Goal: Book appointment/travel/reservation

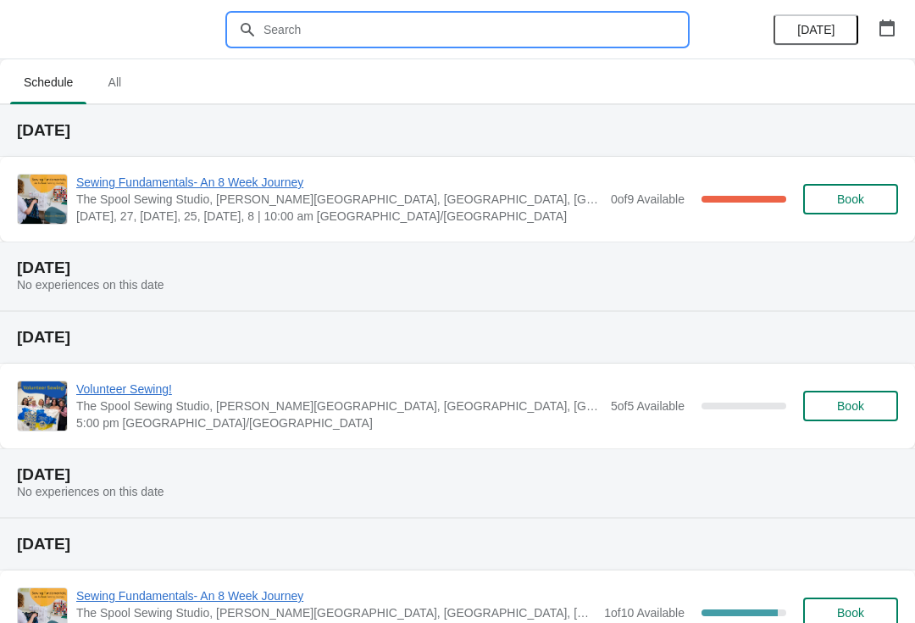
click at [302, 36] on input "text" at bounding box center [475, 29] width 424 height 30
click at [385, 158] on div "Sewing Fundamentals- An 8 Week Journey The Spool [GEOGRAPHIC_DATA], [PERSON_NAM…" at bounding box center [457, 199] width 915 height 85
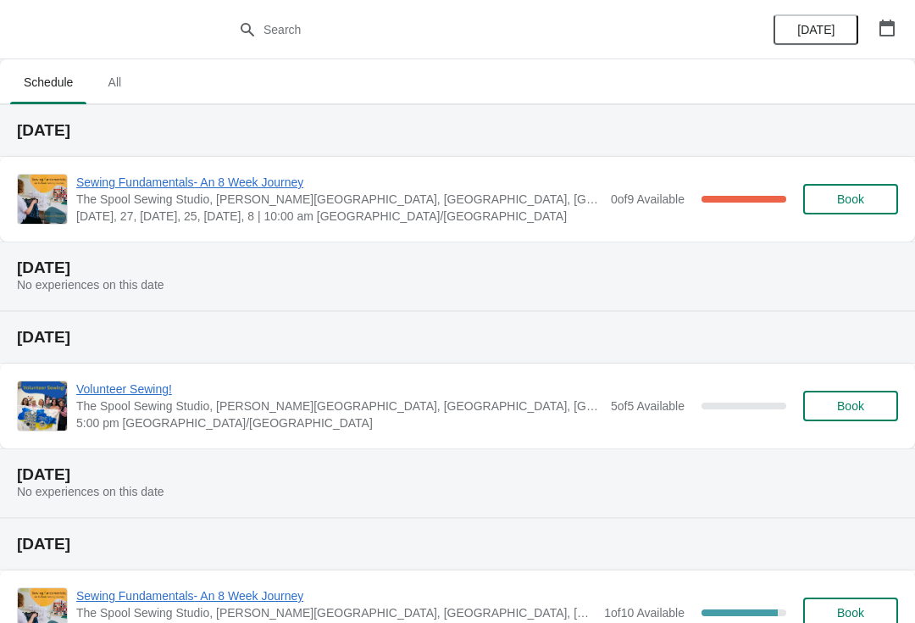
click at [158, 182] on span "Sewing Fundamentals- An 8 Week Journey" at bounding box center [339, 182] width 526 height 17
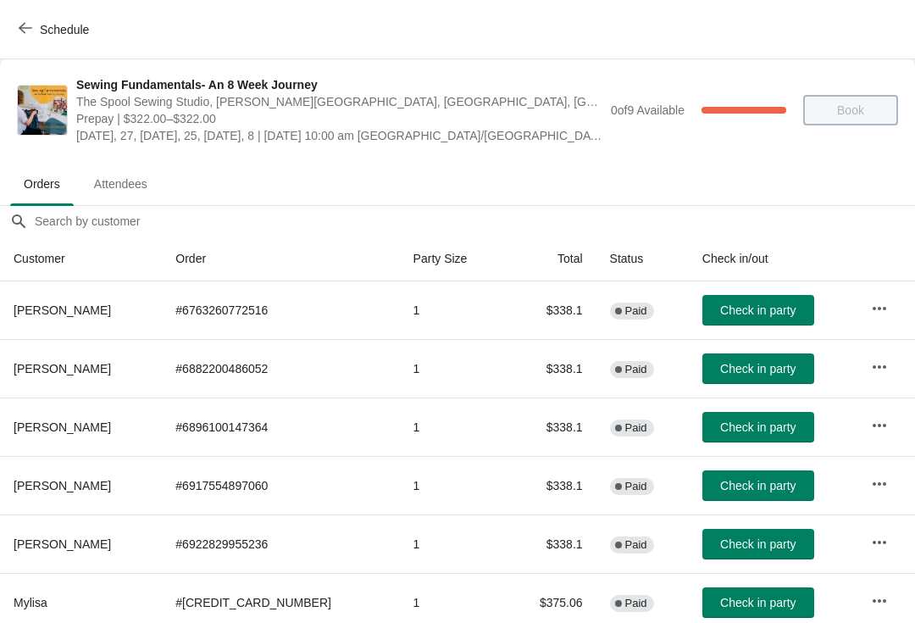
click at [34, 40] on button "Schedule" at bounding box center [55, 29] width 94 height 30
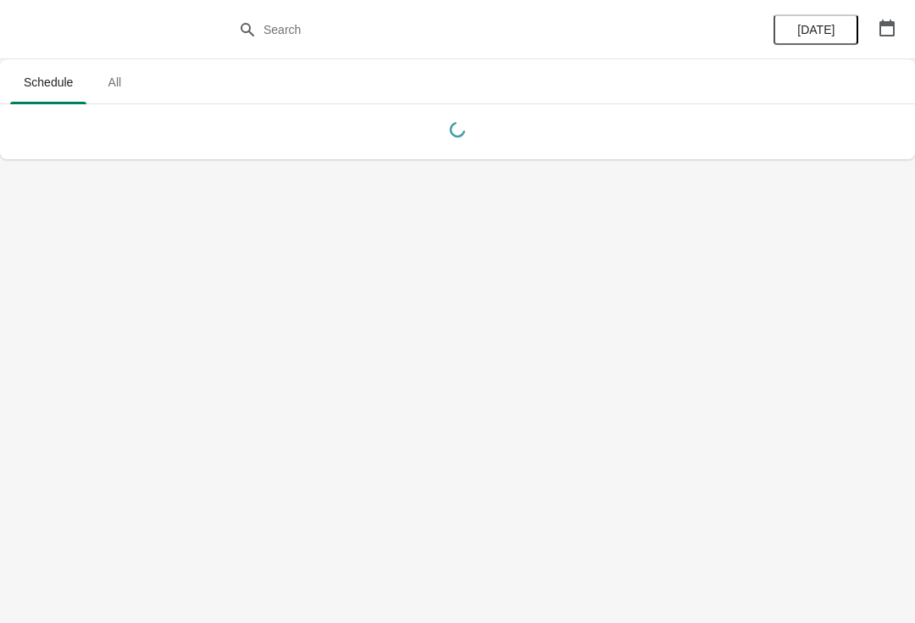
click at [126, 88] on span "All" at bounding box center [114, 82] width 42 height 30
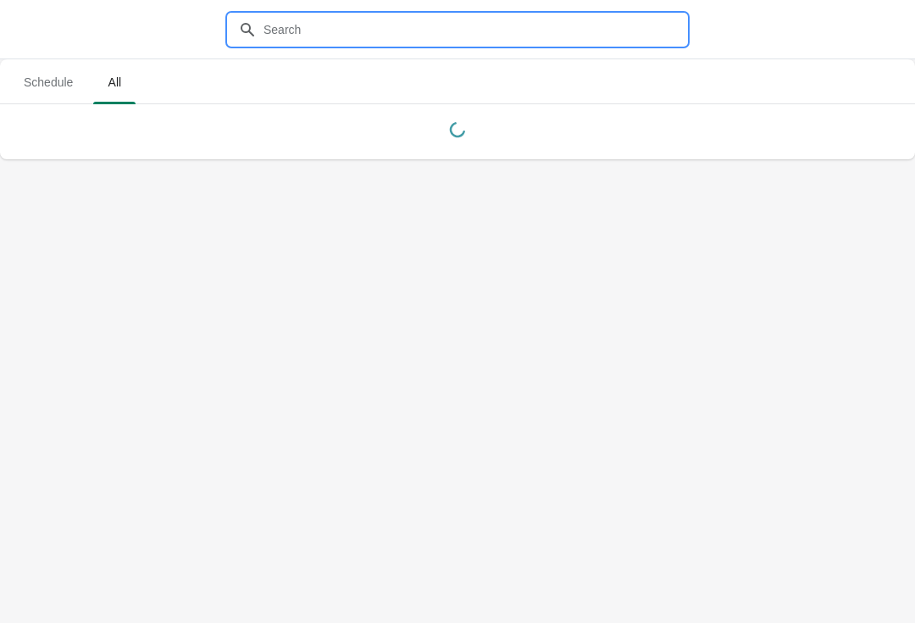
click at [292, 31] on input "text" at bounding box center [475, 29] width 424 height 30
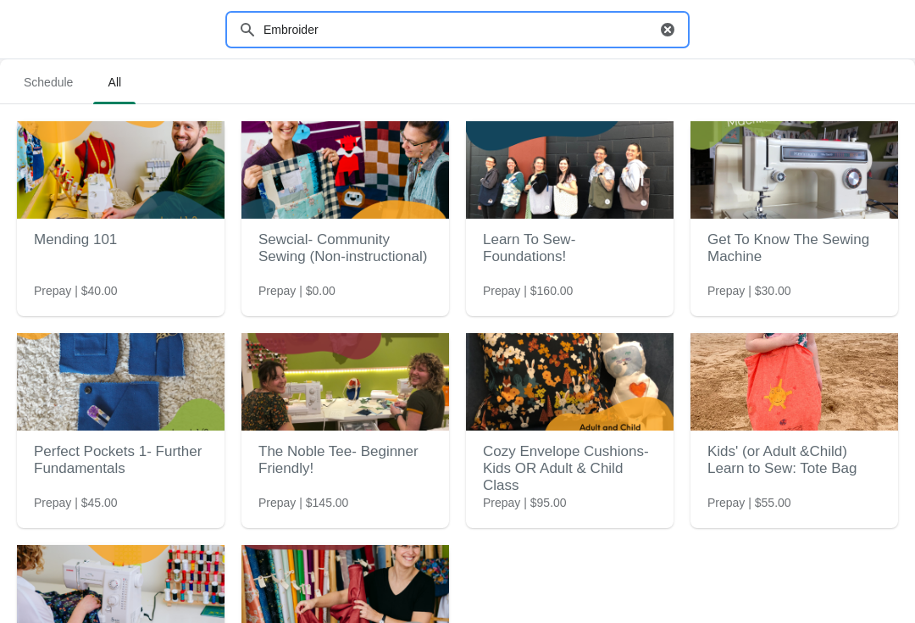
type input "Embroidery"
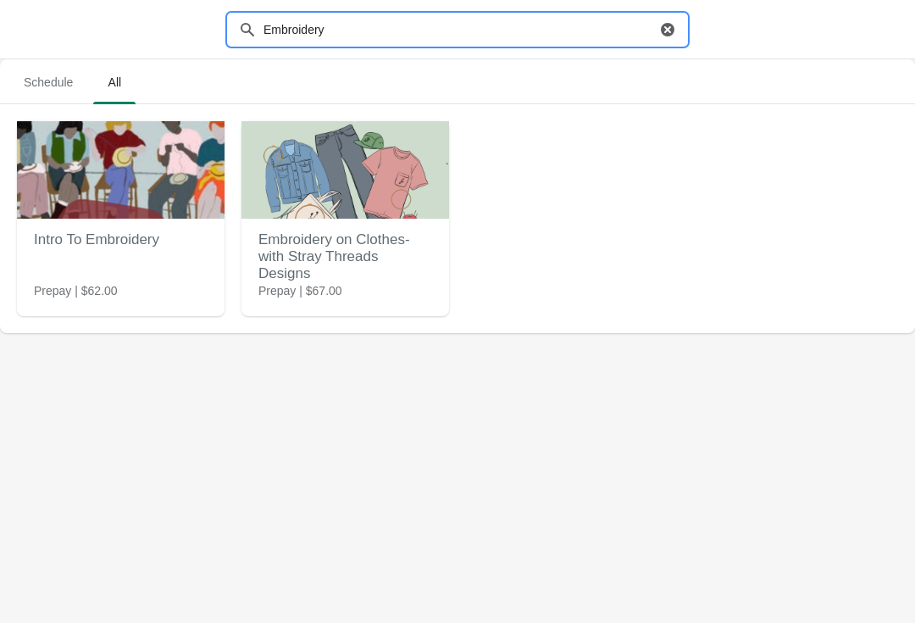
click at [343, 177] on img at bounding box center [345, 169] width 208 height 97
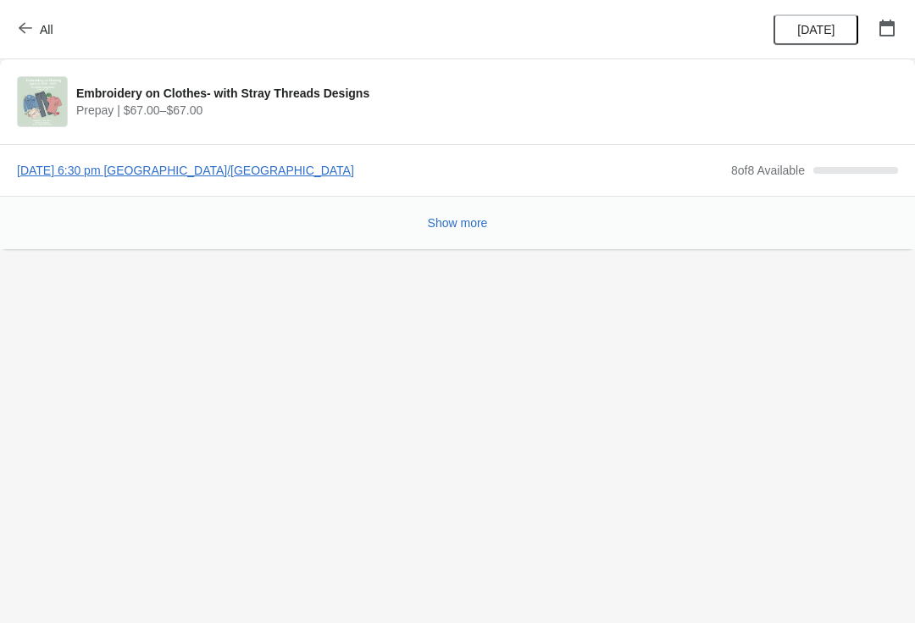
click at [124, 172] on span "[DATE] 6:30 pm [GEOGRAPHIC_DATA]/[GEOGRAPHIC_DATA]" at bounding box center [370, 170] width 706 height 17
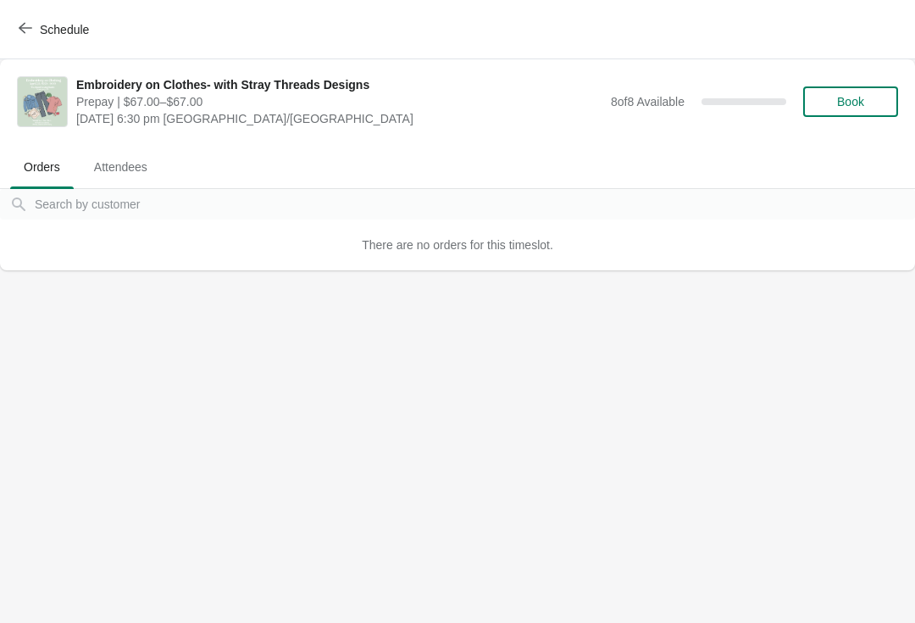
click at [849, 98] on span "Book" at bounding box center [850, 102] width 27 height 14
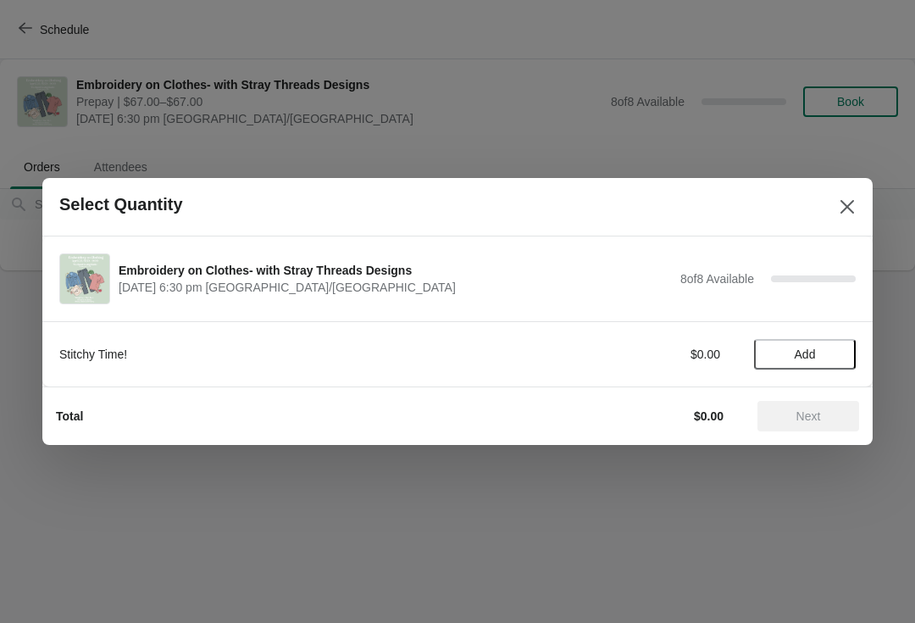
click at [791, 357] on span "Add" at bounding box center [804, 354] width 71 height 14
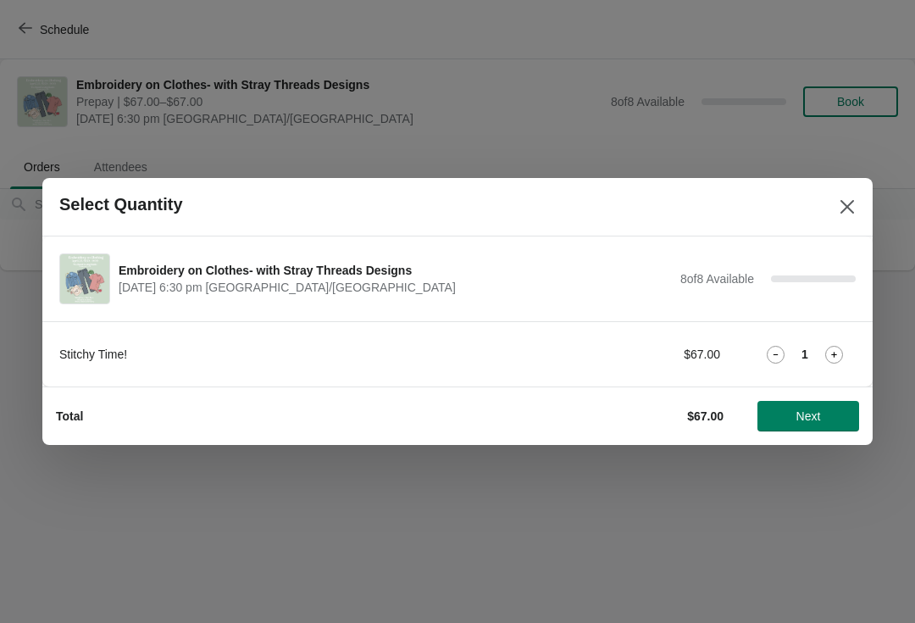
click at [814, 429] on button "Next" at bounding box center [808, 416] width 102 height 30
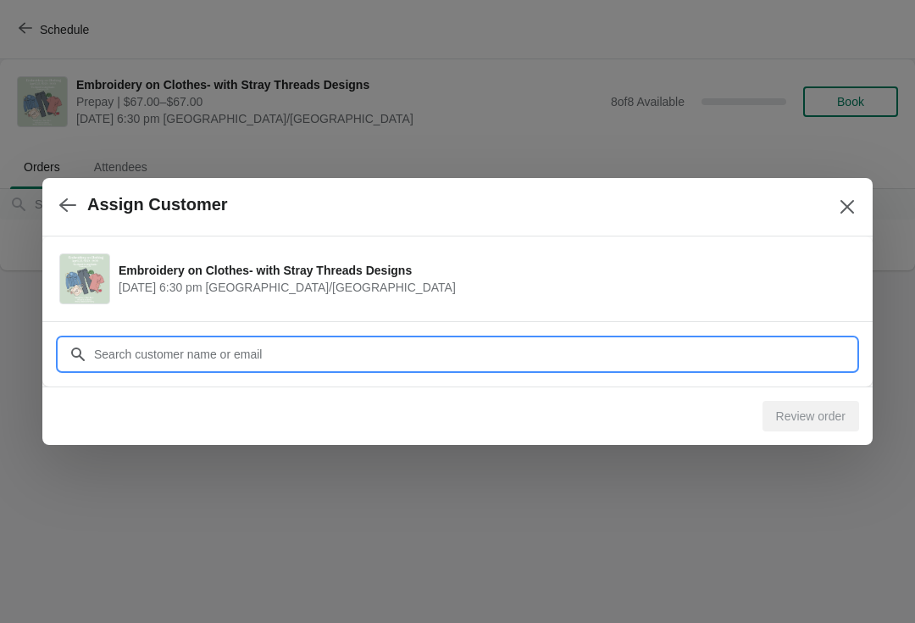
click at [728, 340] on input "Customer" at bounding box center [474, 354] width 762 height 30
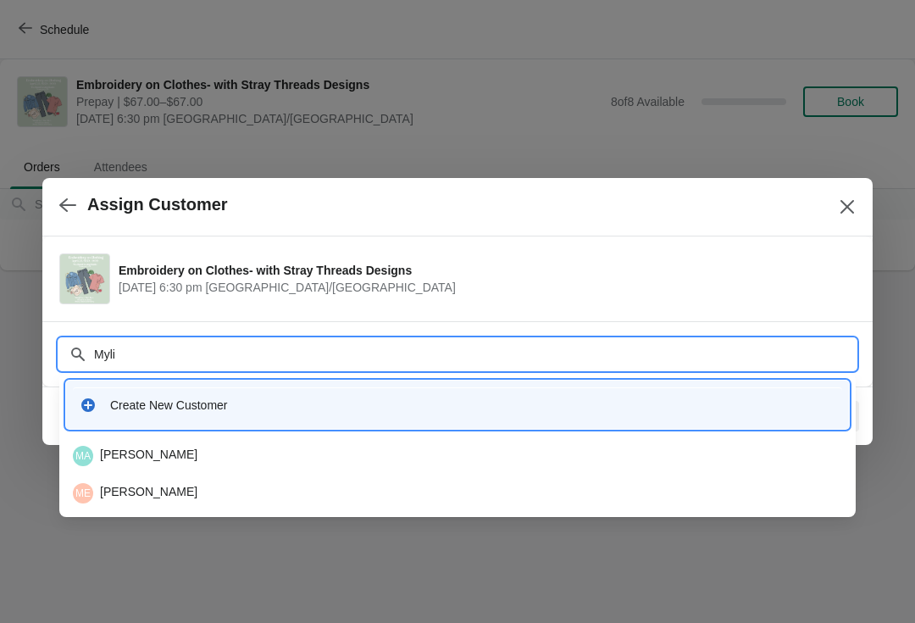
type input "Mylis"
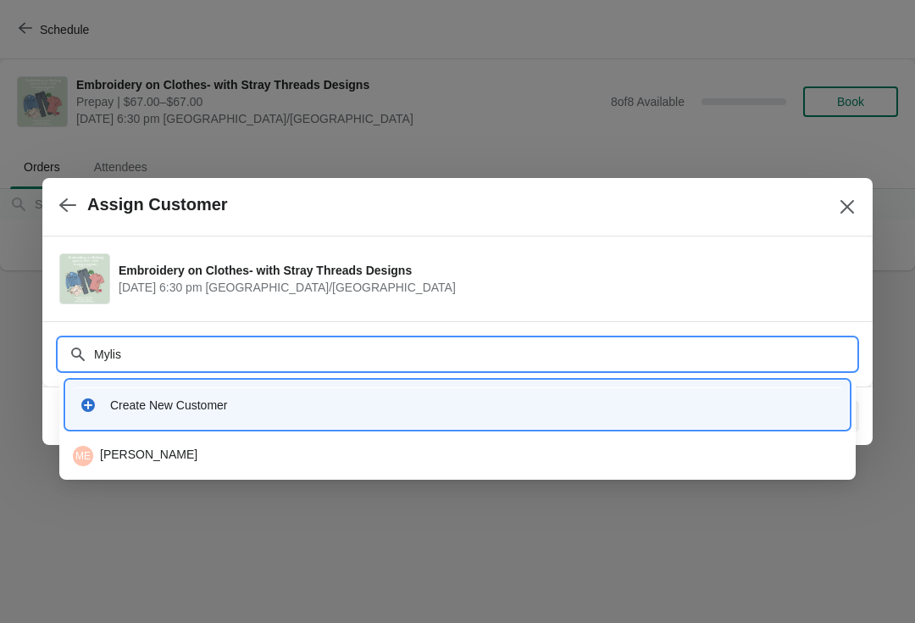
click at [115, 450] on div "ME [PERSON_NAME]" at bounding box center [457, 456] width 769 height 20
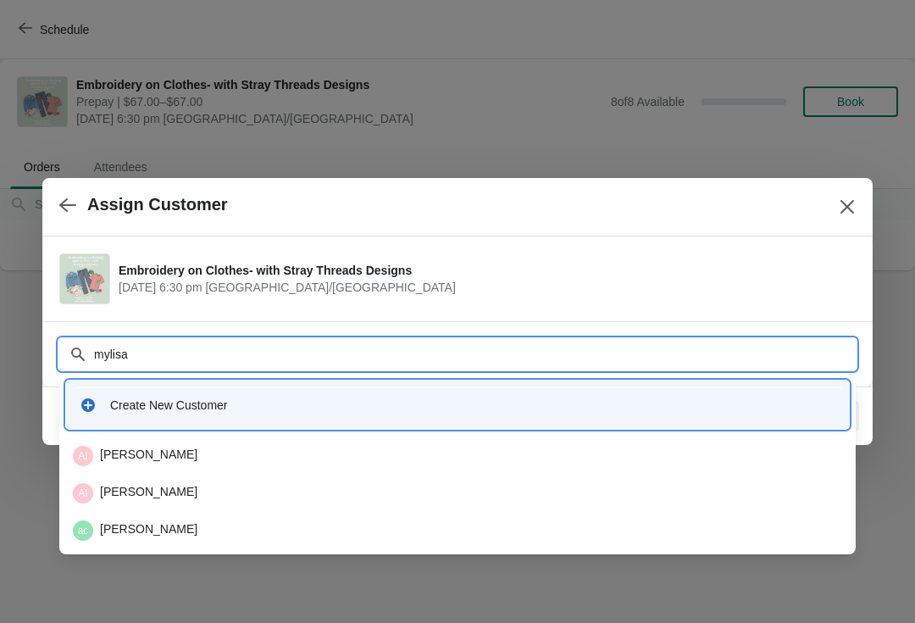
click at [169, 350] on input "mylisa" at bounding box center [474, 354] width 762 height 30
type input "m"
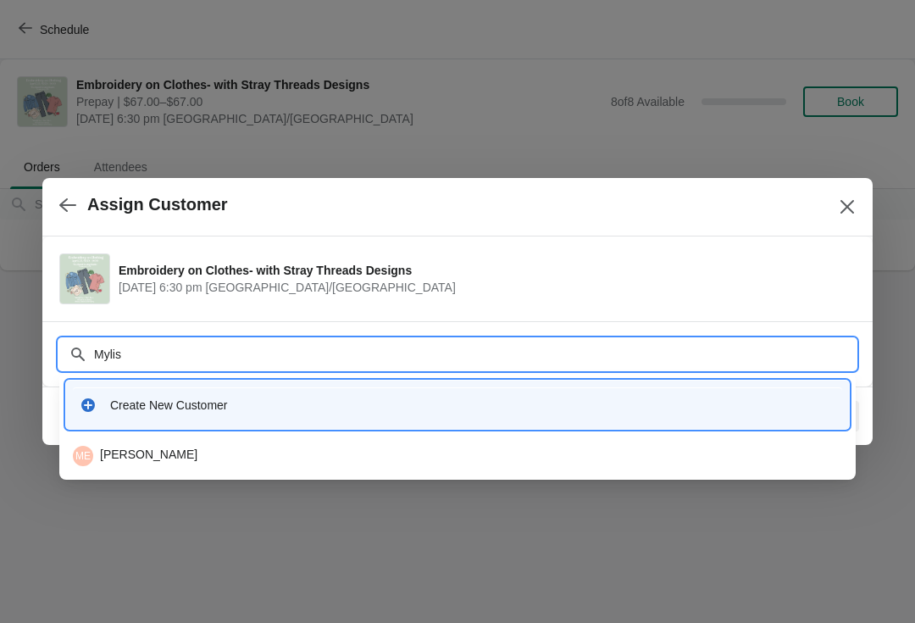
type input "Mylisa"
click at [102, 440] on div "ME [PERSON_NAME]" at bounding box center [457, 456] width 783 height 34
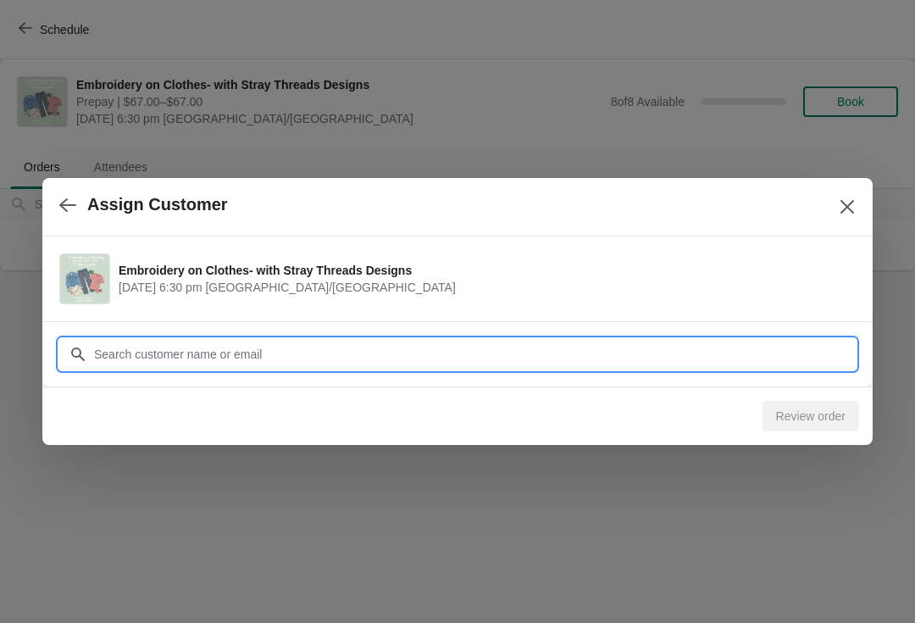
click at [712, 407] on div "Review order" at bounding box center [454, 412] width 810 height 37
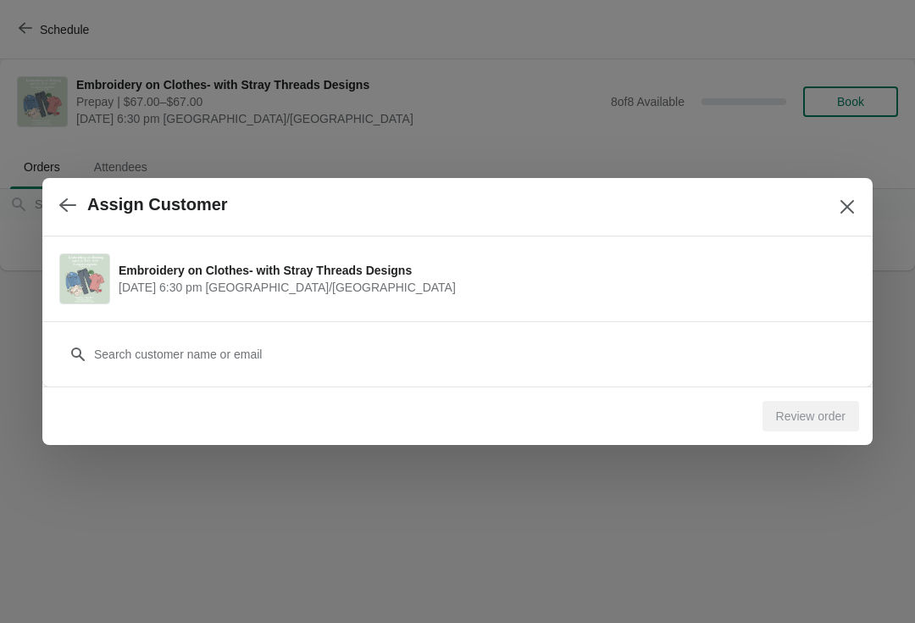
click at [845, 213] on icon "Close" at bounding box center [847, 206] width 17 height 17
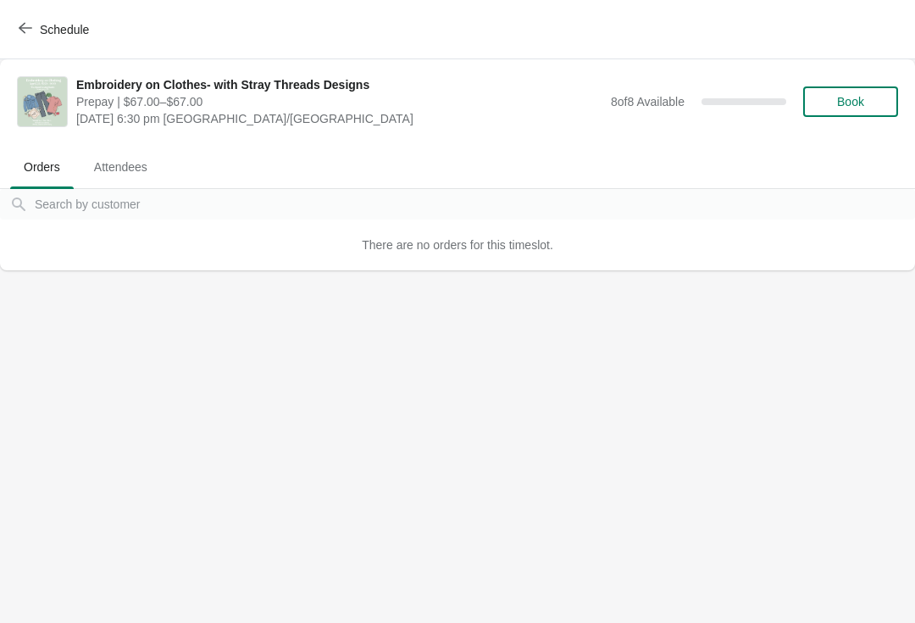
click at [846, 113] on button "Book" at bounding box center [850, 101] width 95 height 30
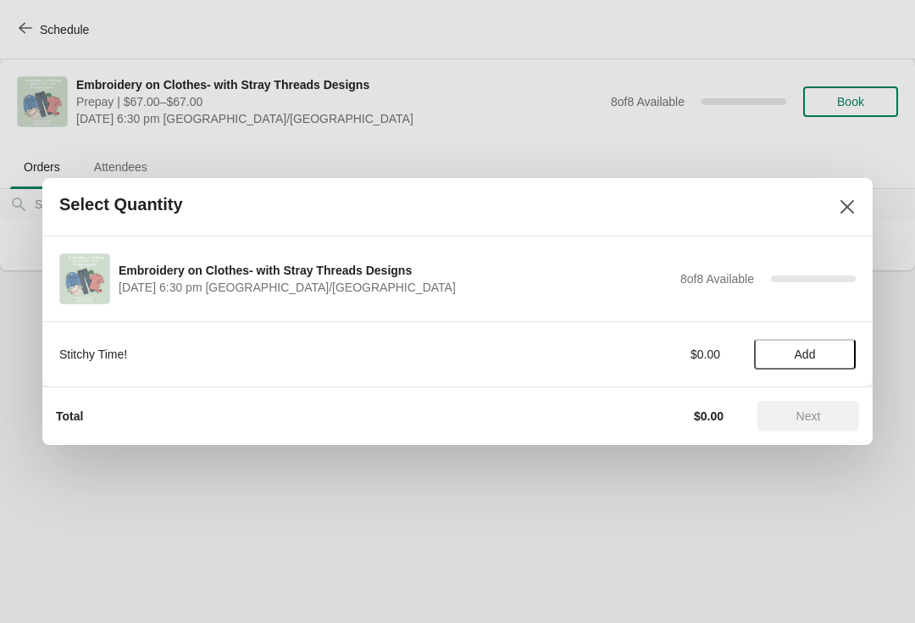
click at [788, 366] on button "Add" at bounding box center [805, 354] width 102 height 30
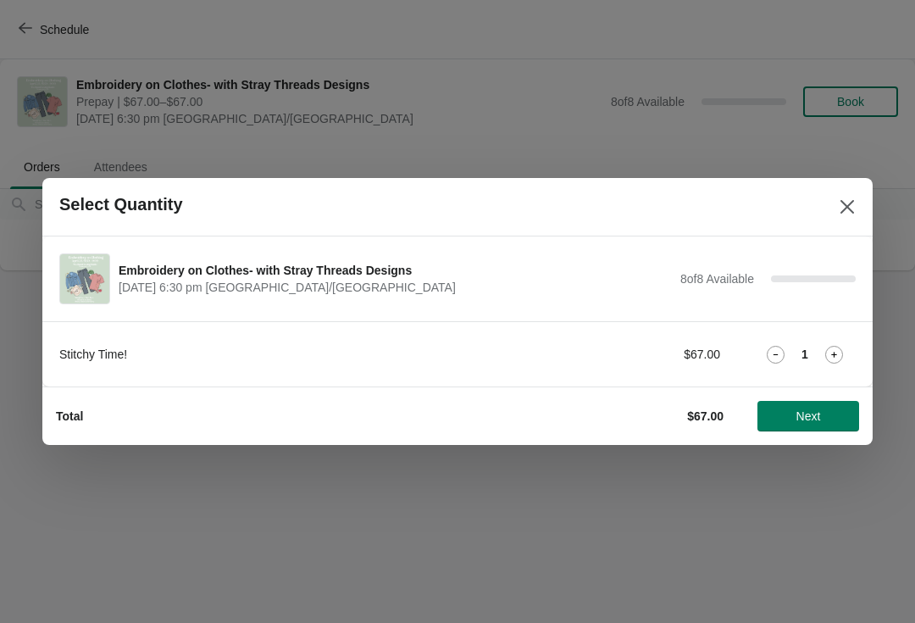
click at [800, 418] on span "Next" at bounding box center [808, 416] width 25 height 14
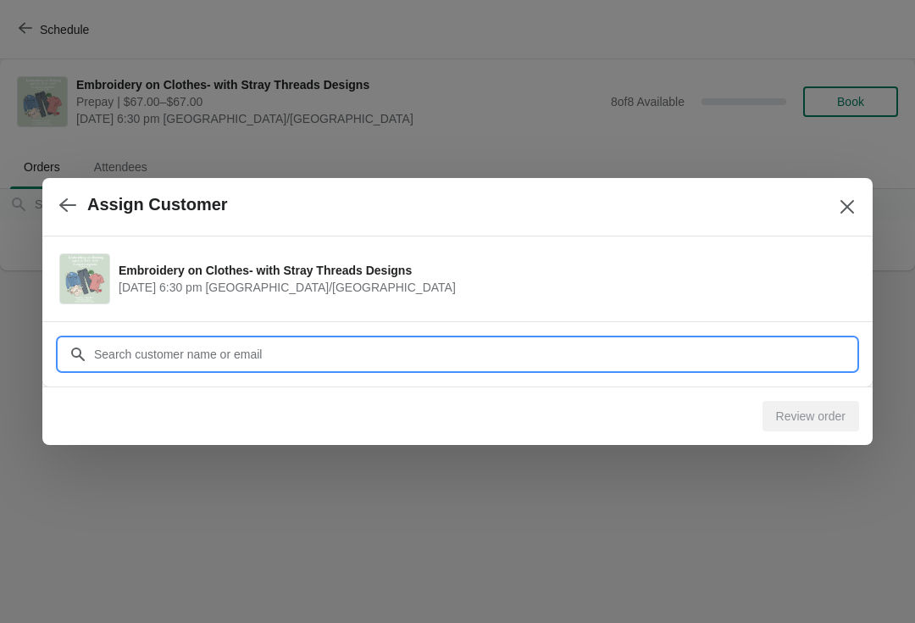
click at [108, 362] on input "Customer" at bounding box center [474, 354] width 762 height 30
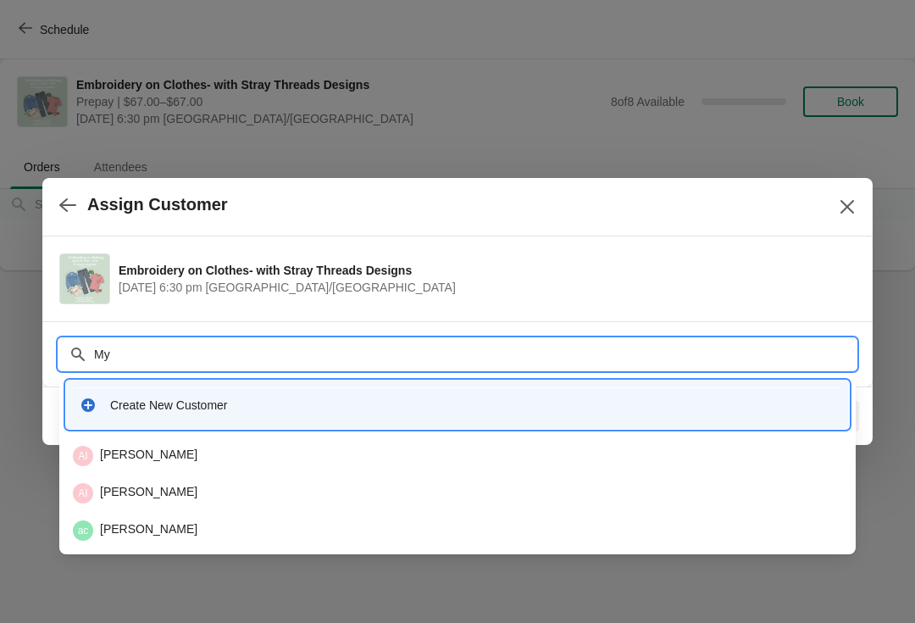
type input "Myl"
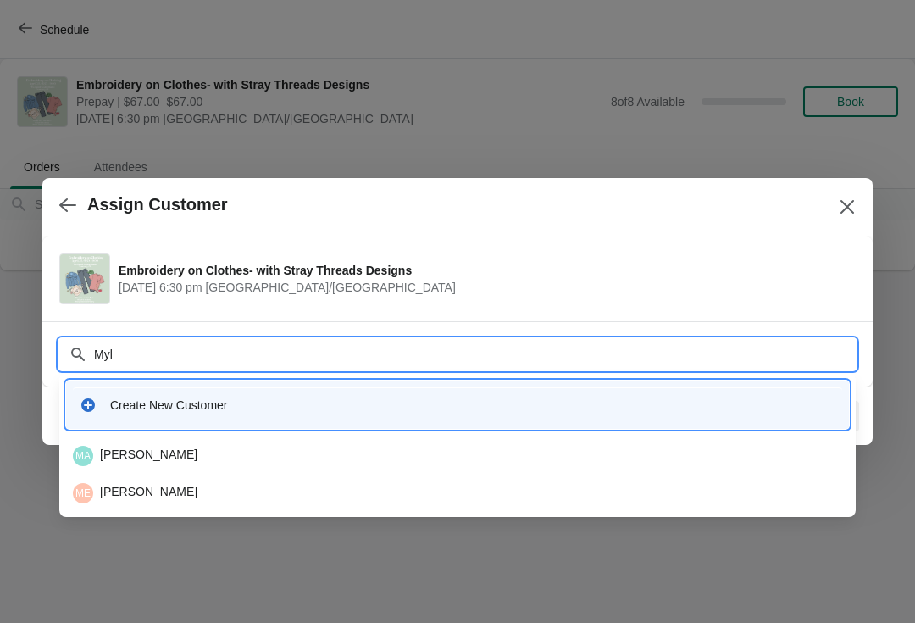
click at [123, 490] on div "ME [PERSON_NAME]" at bounding box center [457, 493] width 769 height 20
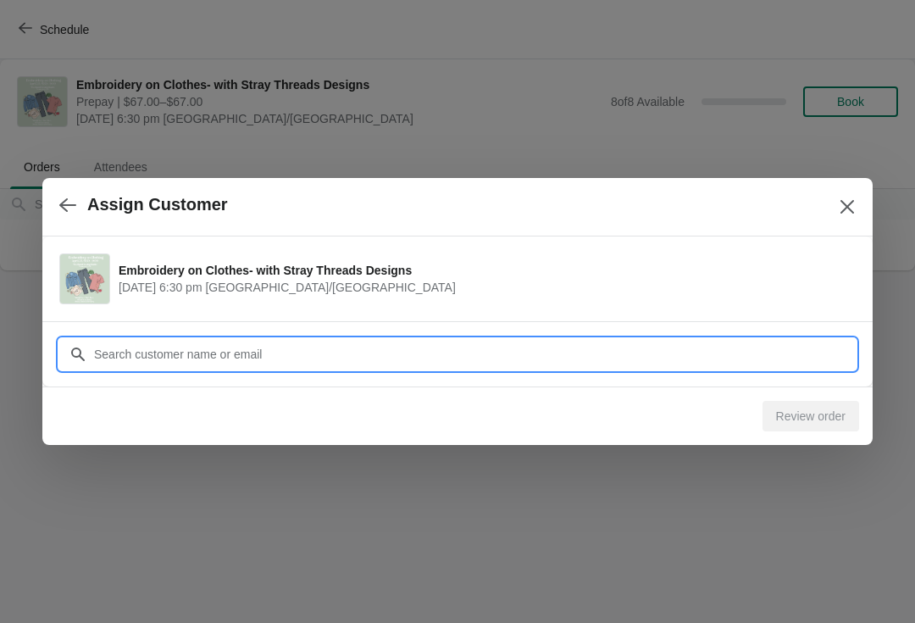
click at [849, 196] on button "Close" at bounding box center [847, 206] width 30 height 30
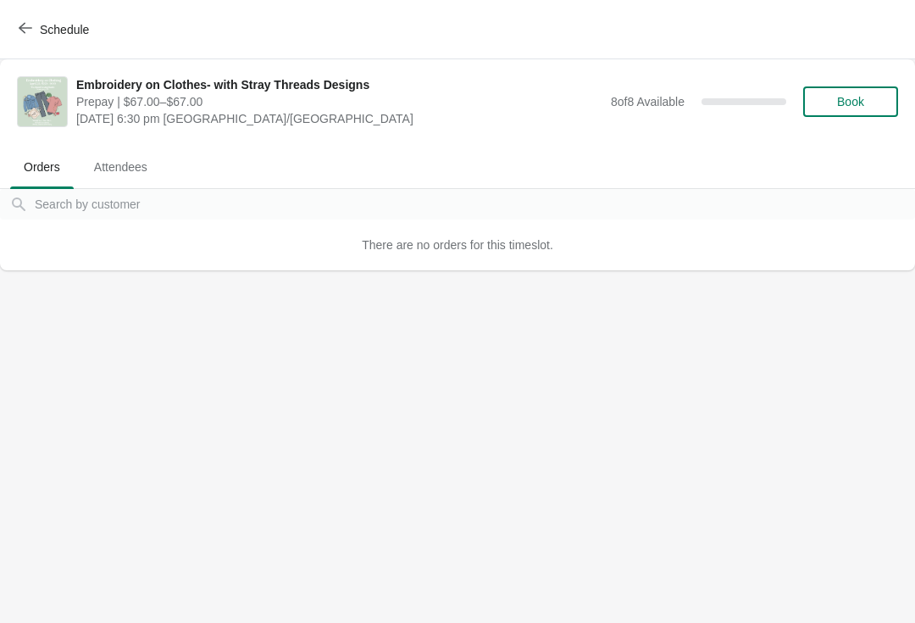
click at [840, 99] on span "Book" at bounding box center [850, 102] width 27 height 14
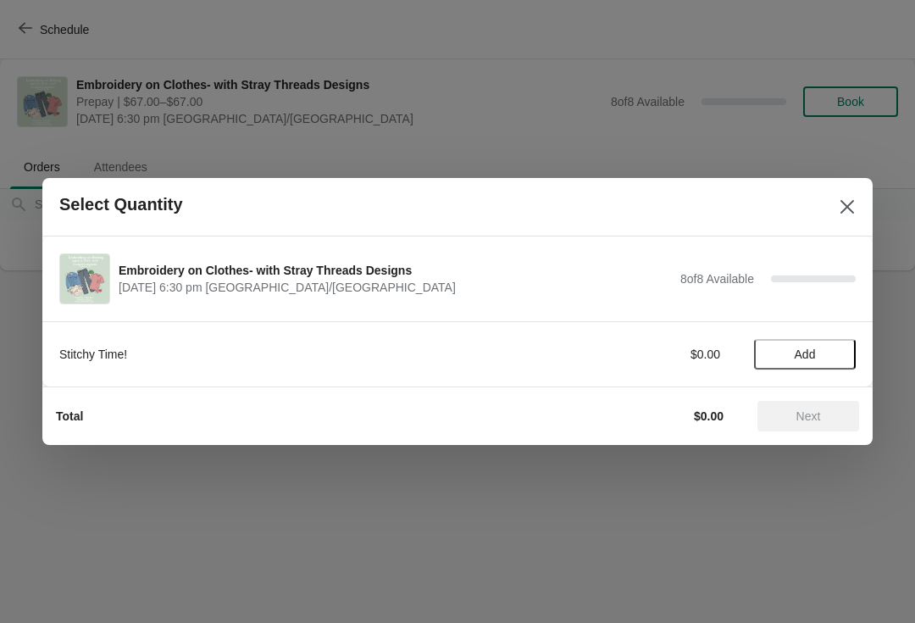
click at [783, 367] on button "Add" at bounding box center [805, 354] width 102 height 30
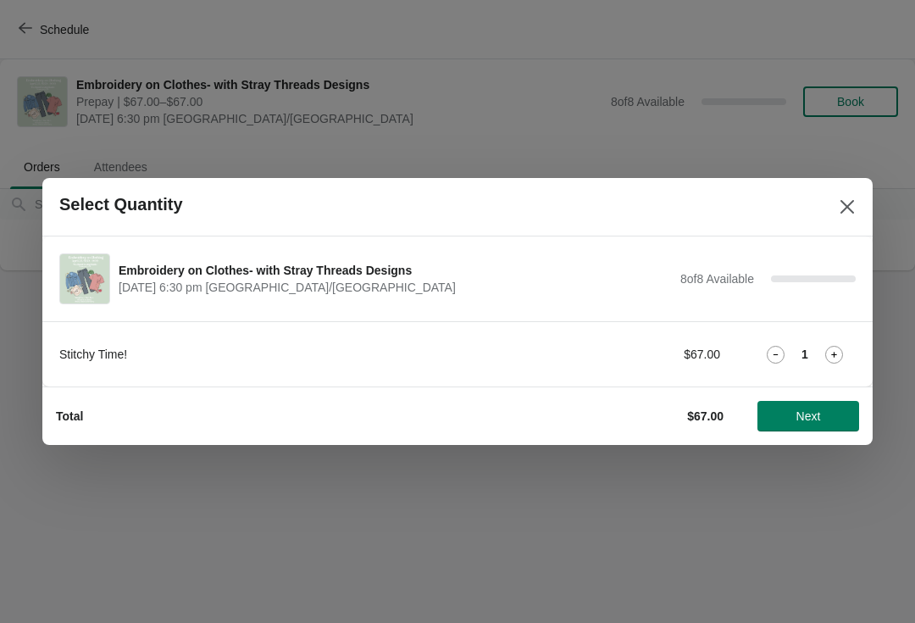
click at [808, 413] on span "Next" at bounding box center [808, 416] width 25 height 14
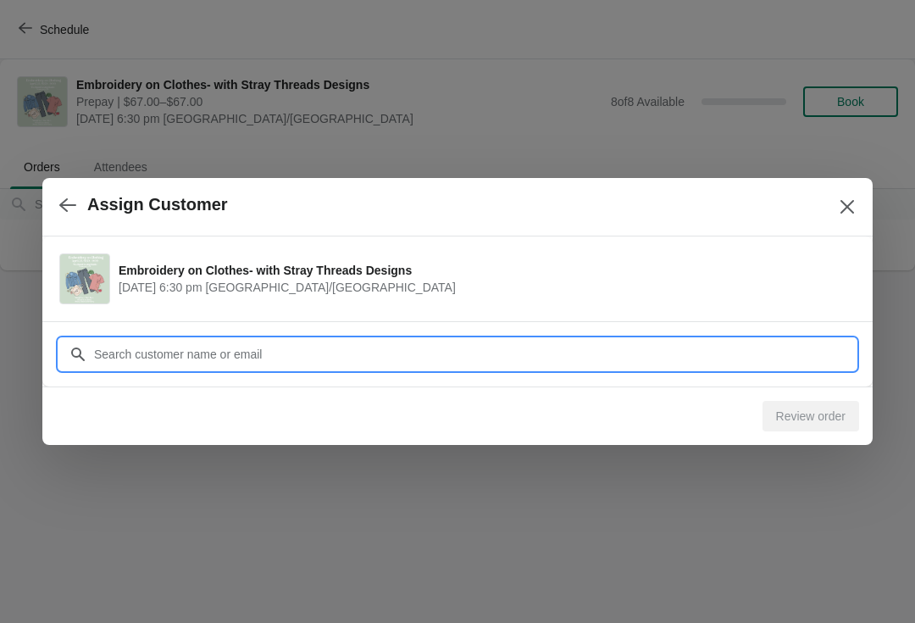
click at [174, 350] on input "Customer" at bounding box center [474, 354] width 762 height 30
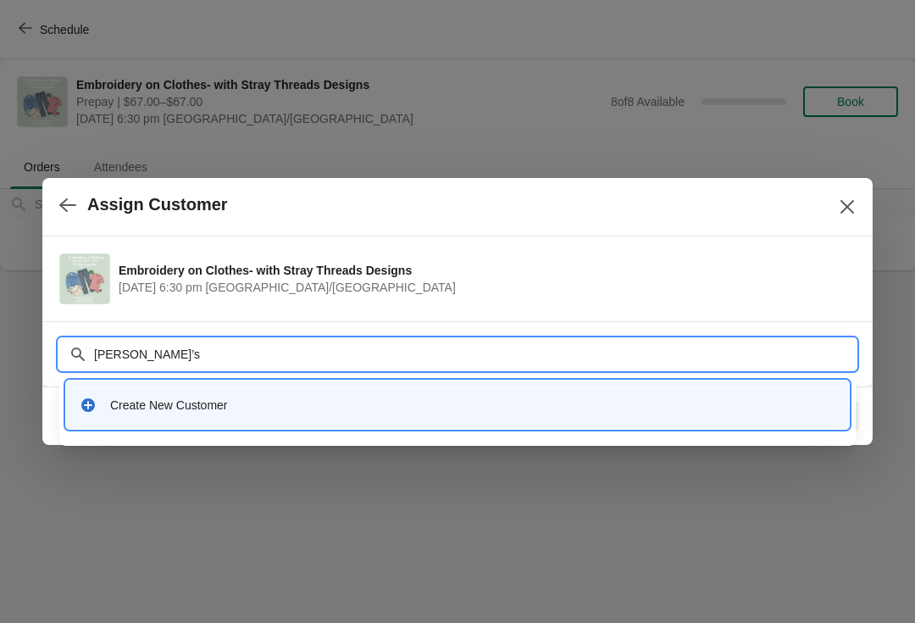
click at [179, 352] on input "[PERSON_NAME]’s" at bounding box center [474, 354] width 762 height 30
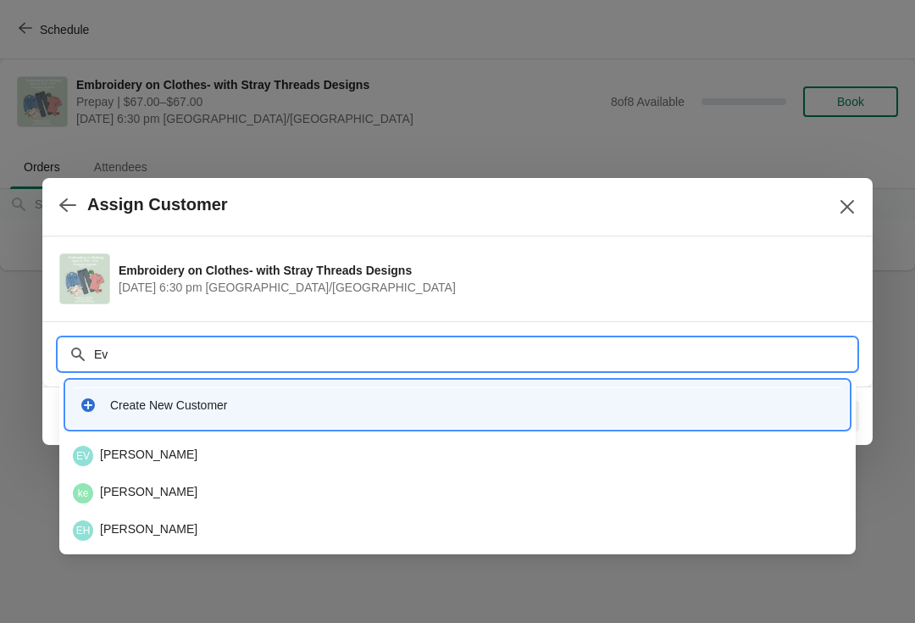
type input "E"
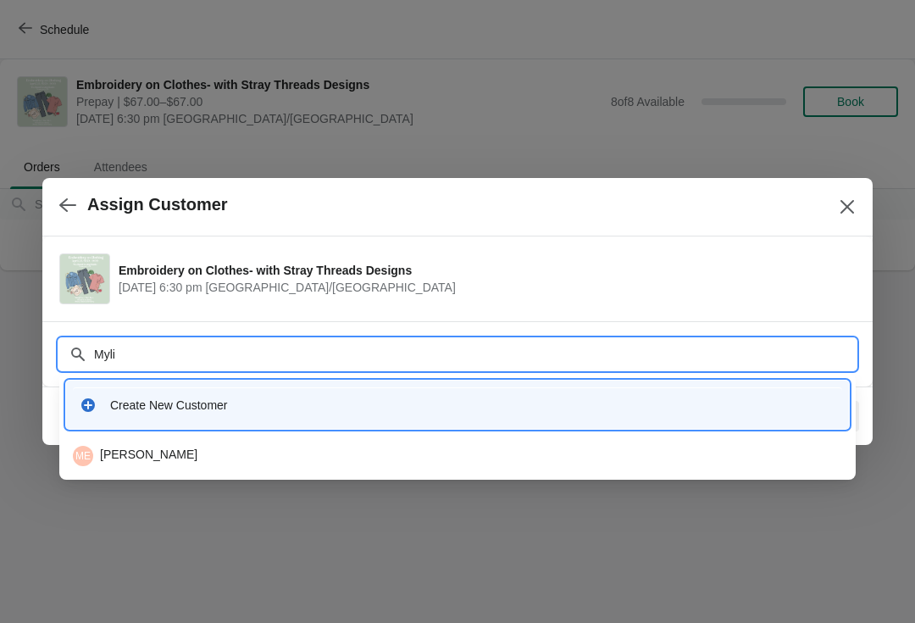
type input "Mylis"
click at [119, 459] on div "ME [PERSON_NAME]" at bounding box center [457, 456] width 769 height 20
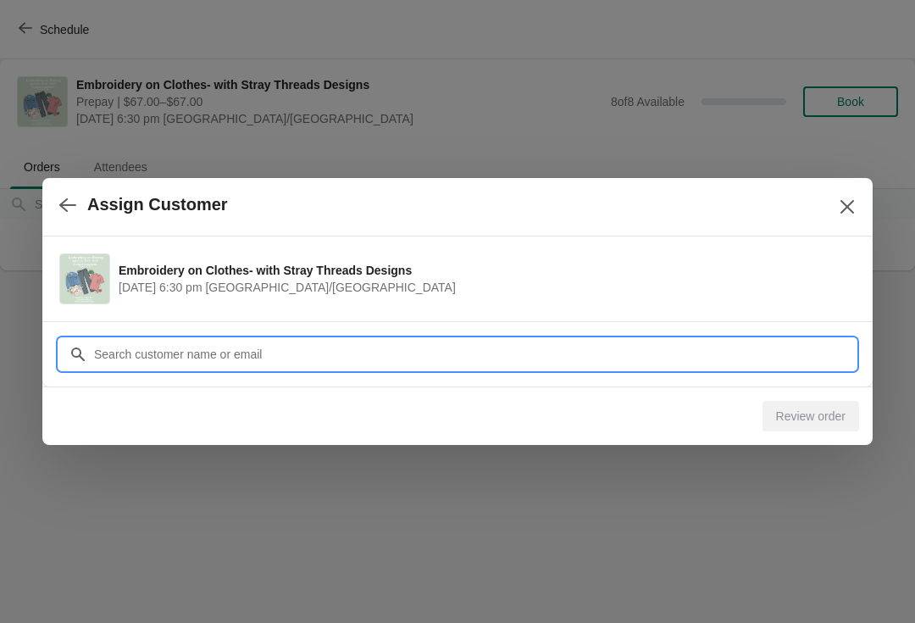
click at [220, 362] on input "Customer" at bounding box center [474, 354] width 762 height 30
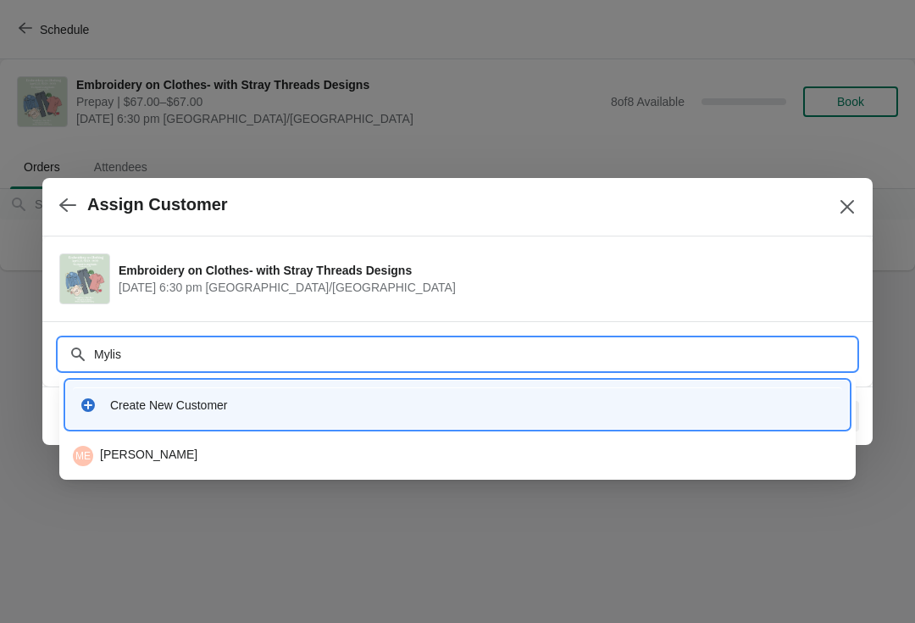
type input "Mylisa"
click at [136, 458] on div "ME [PERSON_NAME]" at bounding box center [457, 456] width 769 height 20
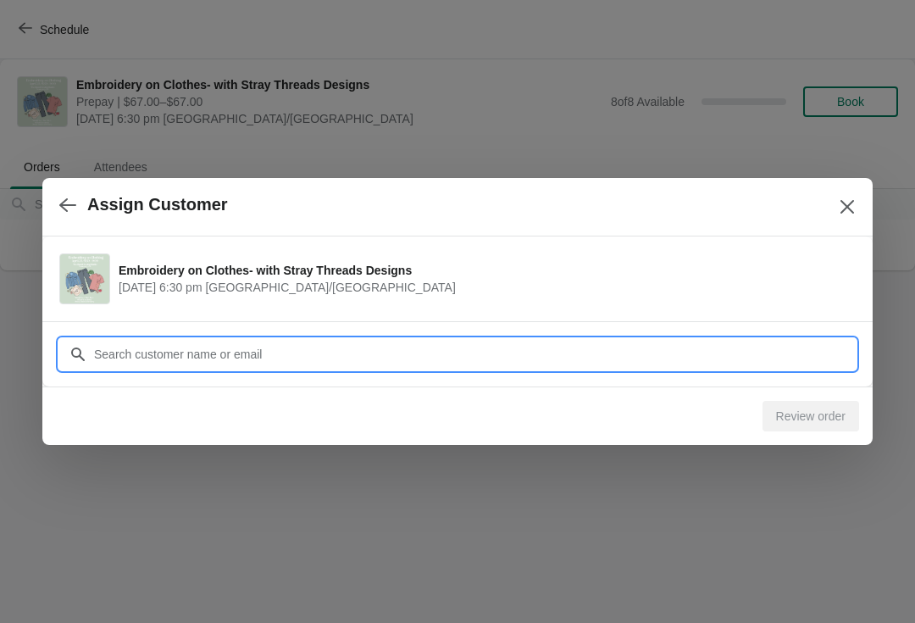
click at [215, 424] on div "Review order" at bounding box center [454, 412] width 810 height 37
click at [435, 363] on input "Customer" at bounding box center [474, 354] width 762 height 30
